Goal: Task Accomplishment & Management: Manage account settings

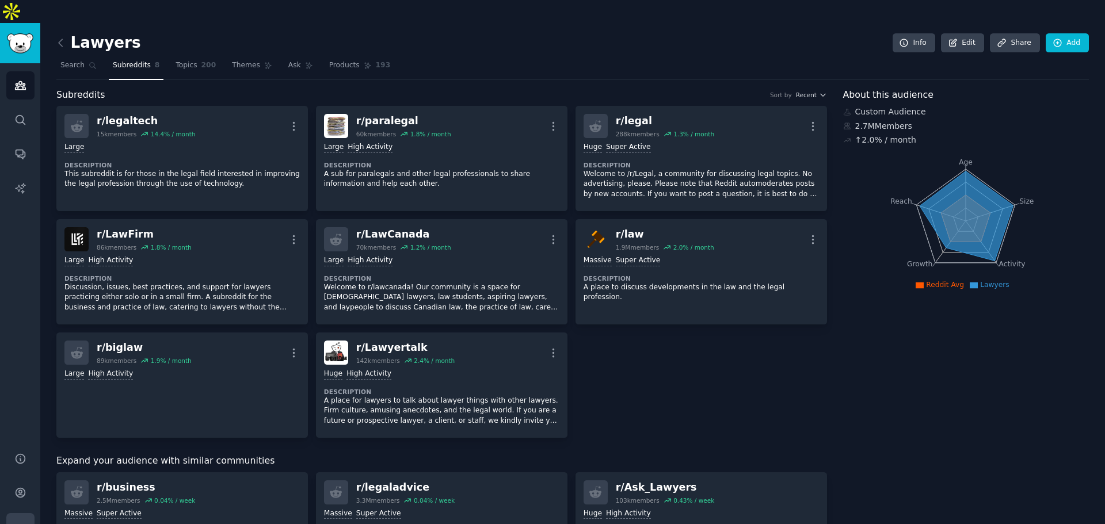
click at [15, 521] on icon "Sidebar" at bounding box center [20, 527] width 12 height 12
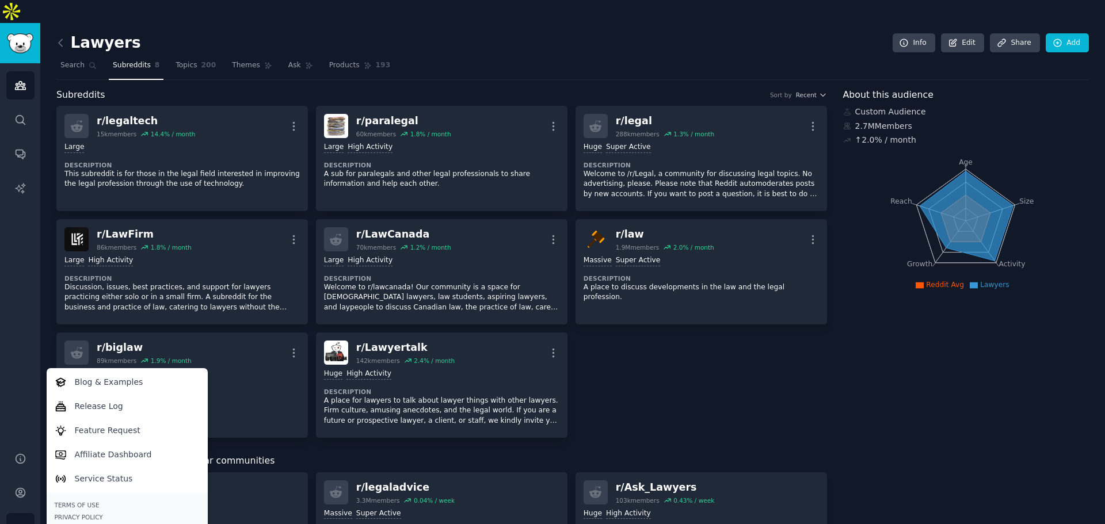
click at [77, 524] on div "Log Out →" at bounding box center [127, 529] width 145 height 8
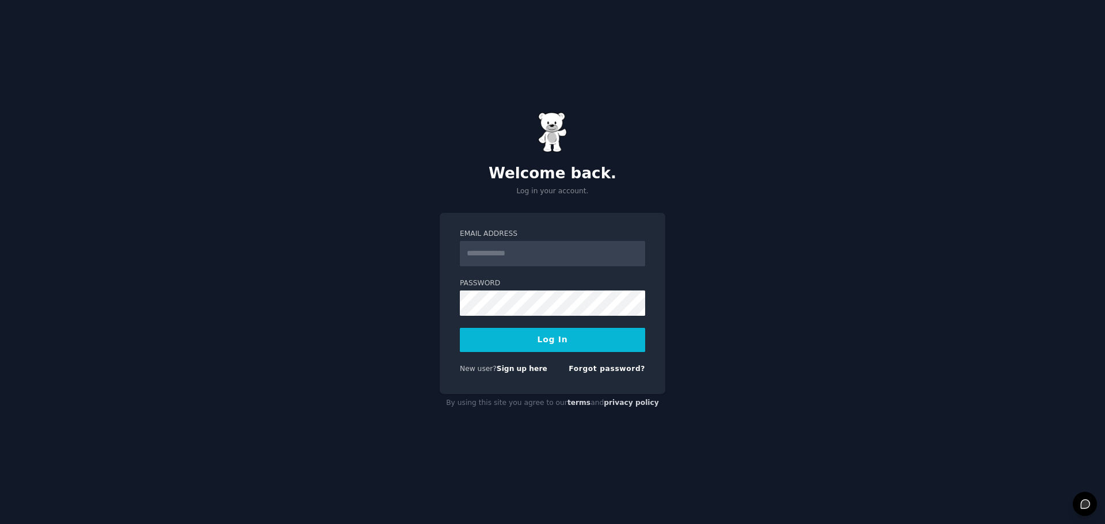
click at [531, 254] on input "Email Address" at bounding box center [552, 253] width 185 height 25
